Goal: Find specific page/section: Find specific page/section

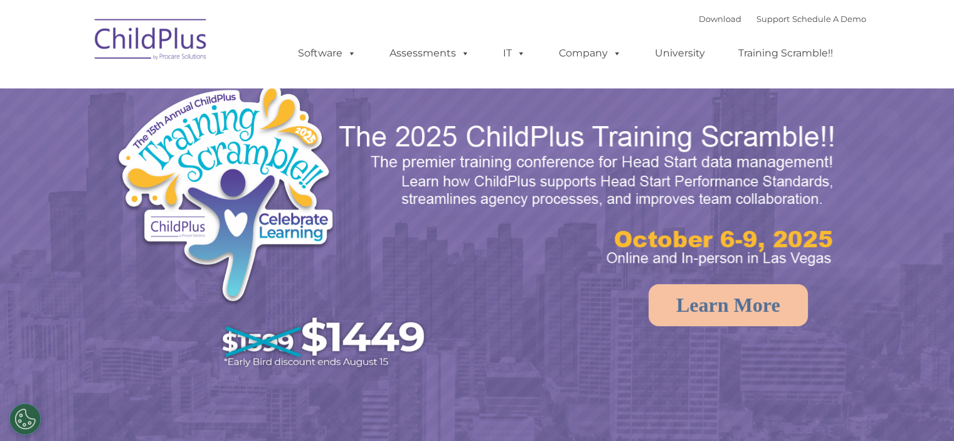
select select "MEDIUM"
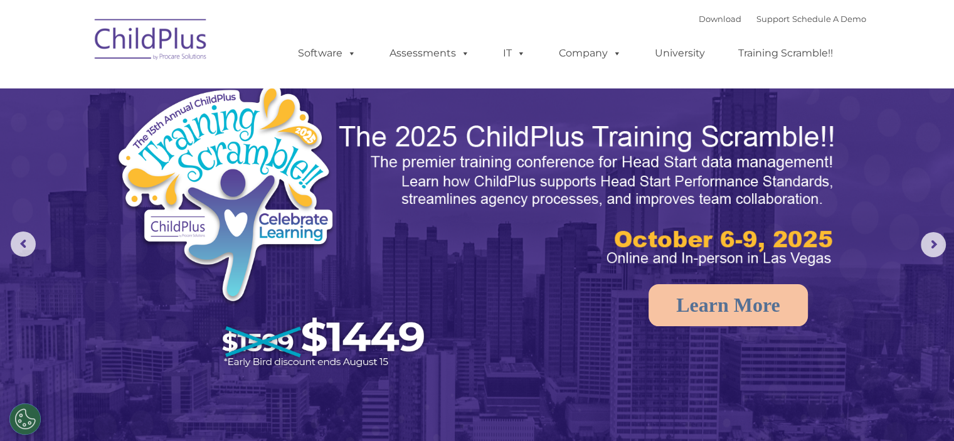
click at [397, 13] on div "Download Support | Schedule A Demo  MENU MENU Software ChildPlus: The original…" at bounding box center [570, 43] width 594 height 69
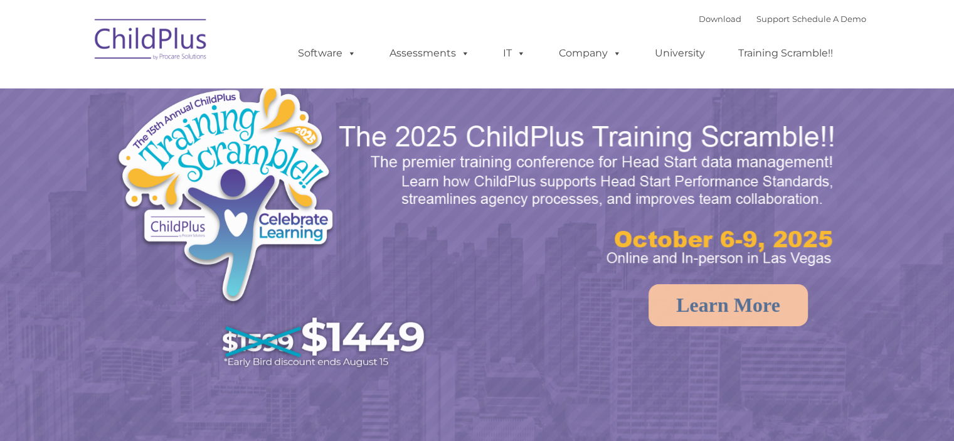
select select "MEDIUM"
